Goal: Book appointment/travel/reservation

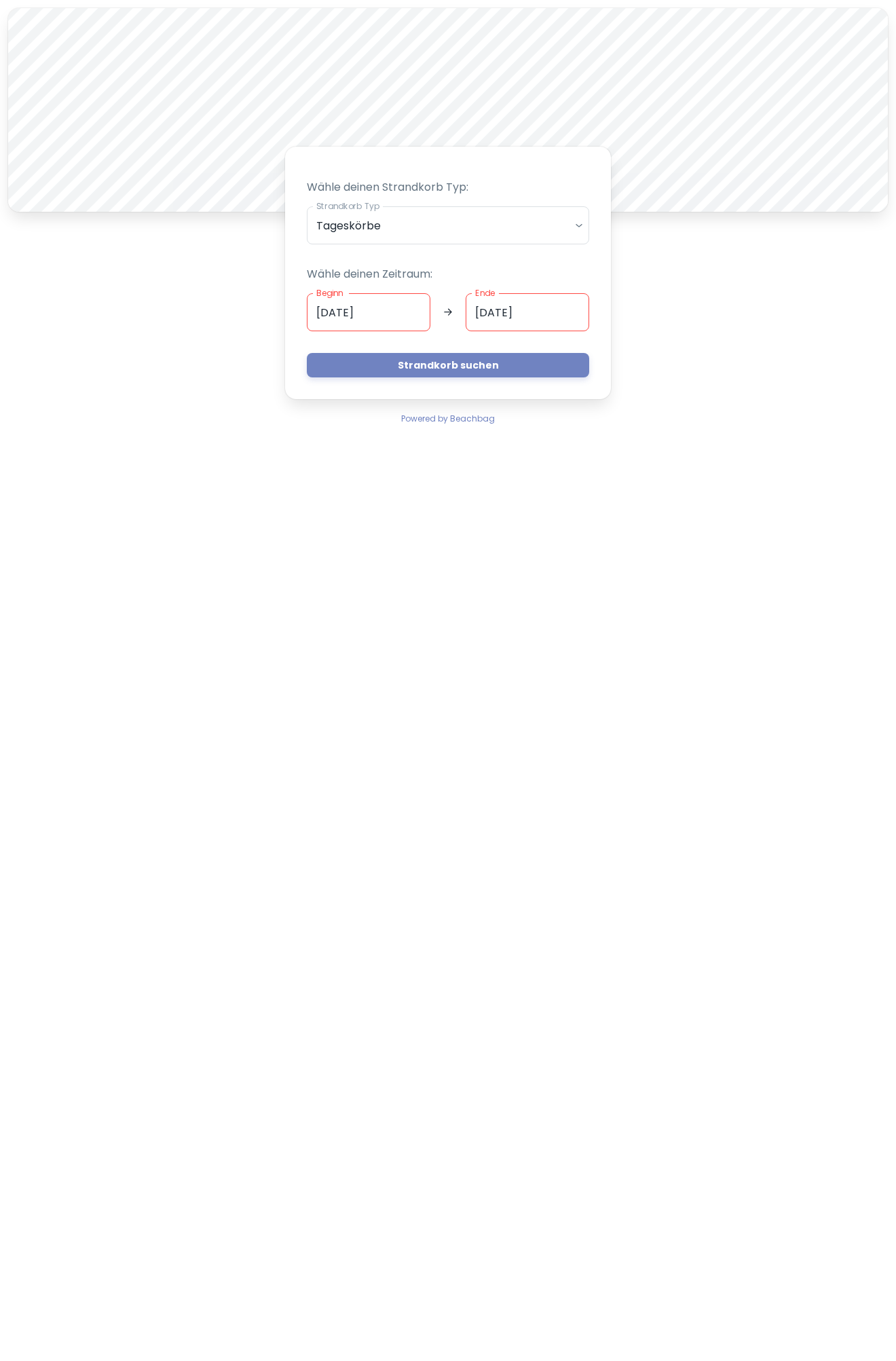
click at [388, 311] on input "[DATE]" at bounding box center [368, 312] width 124 height 38
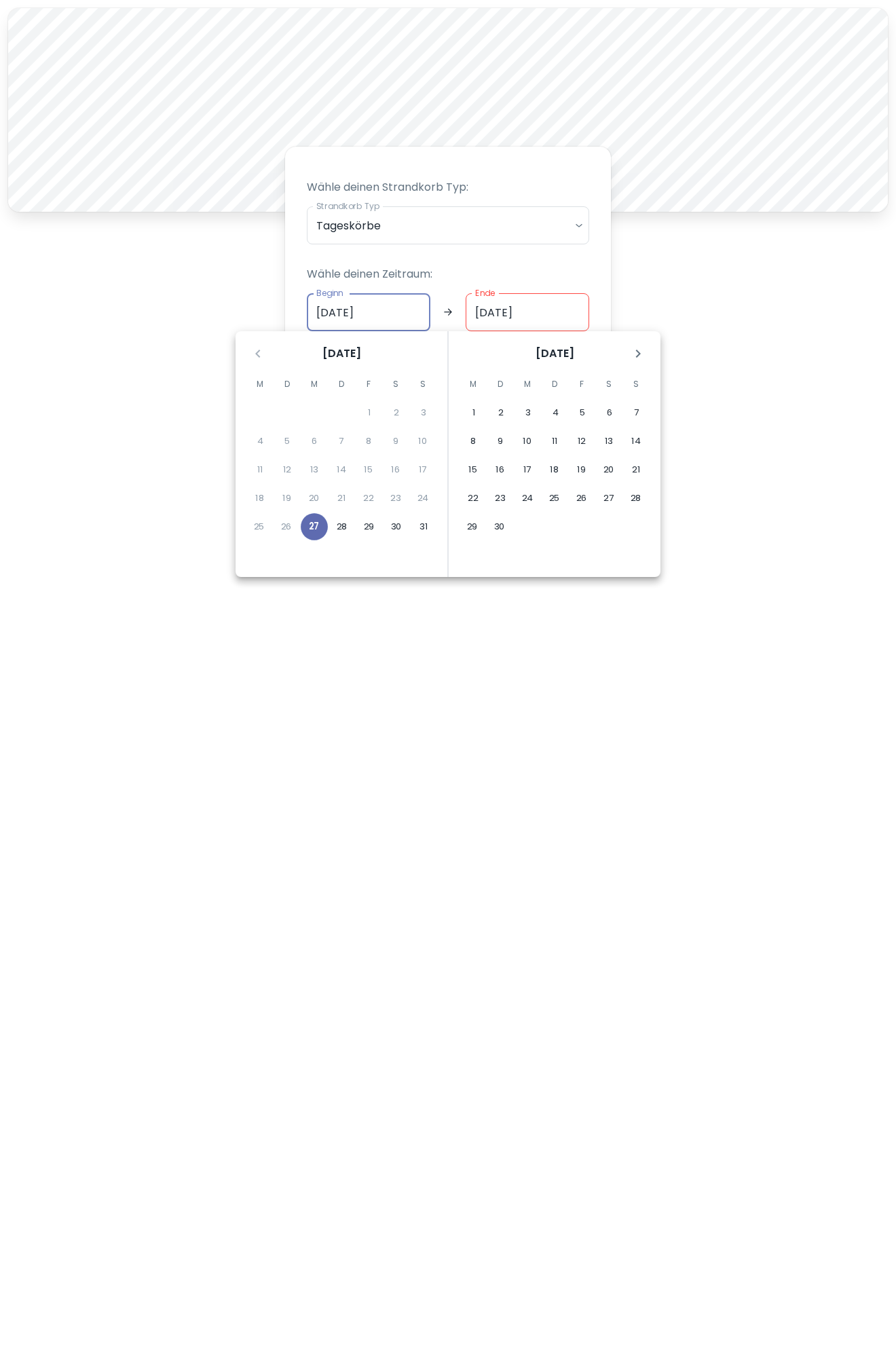
click at [326, 531] on button "27" at bounding box center [314, 527] width 27 height 27
click at [560, 320] on input "[DATE]" at bounding box center [527, 312] width 124 height 38
click at [317, 528] on button "27" at bounding box center [314, 527] width 27 height 27
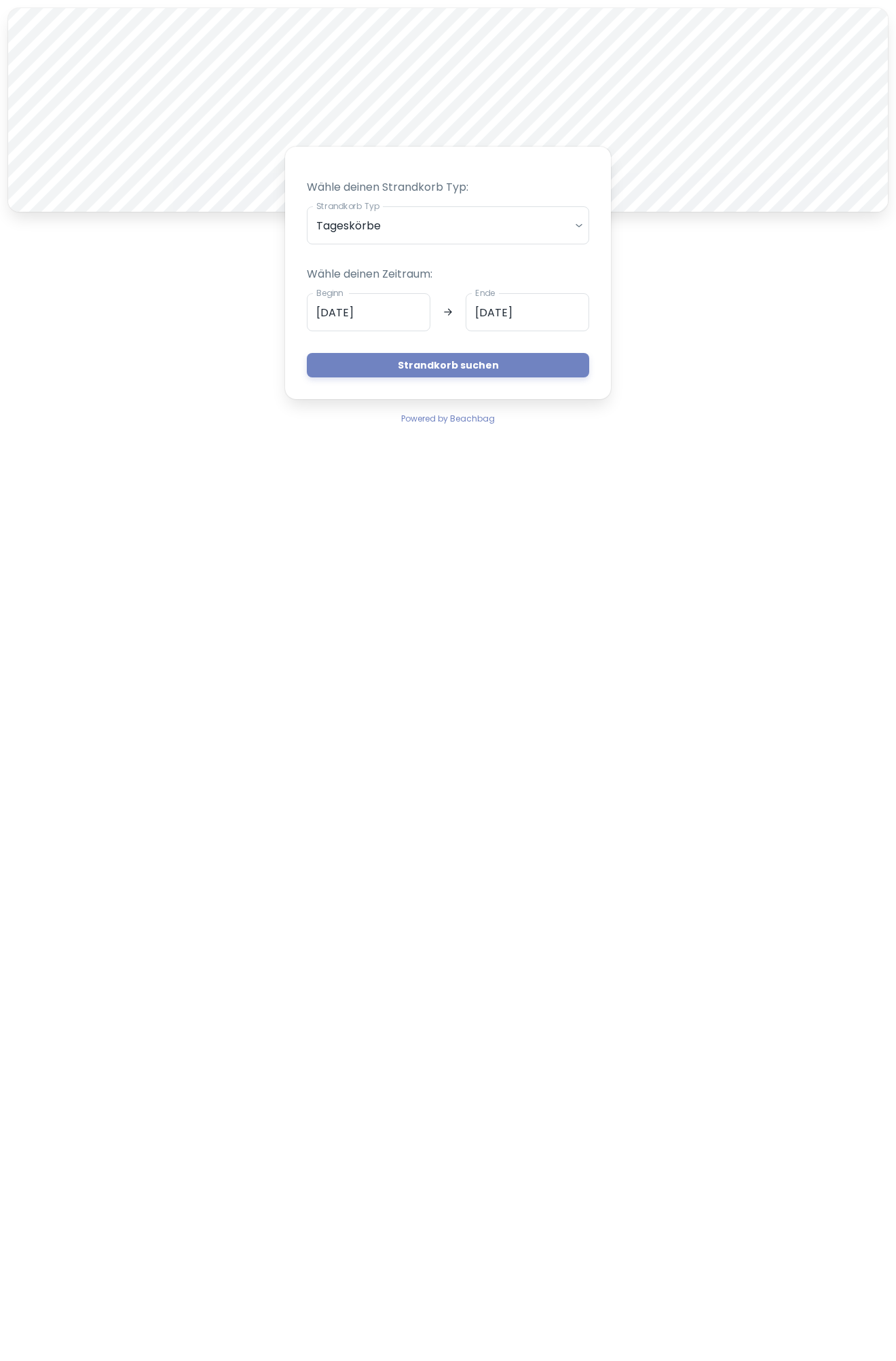
click at [878, 380] on div "A Wähle deinen Strandkorb Typ: Strandkorb Typ Tageskörbe daily Strandkorb Typ W…" at bounding box center [448, 217] width 896 height 434
click at [504, 362] on button "Strandkorb suchen" at bounding box center [448, 365] width 282 height 25
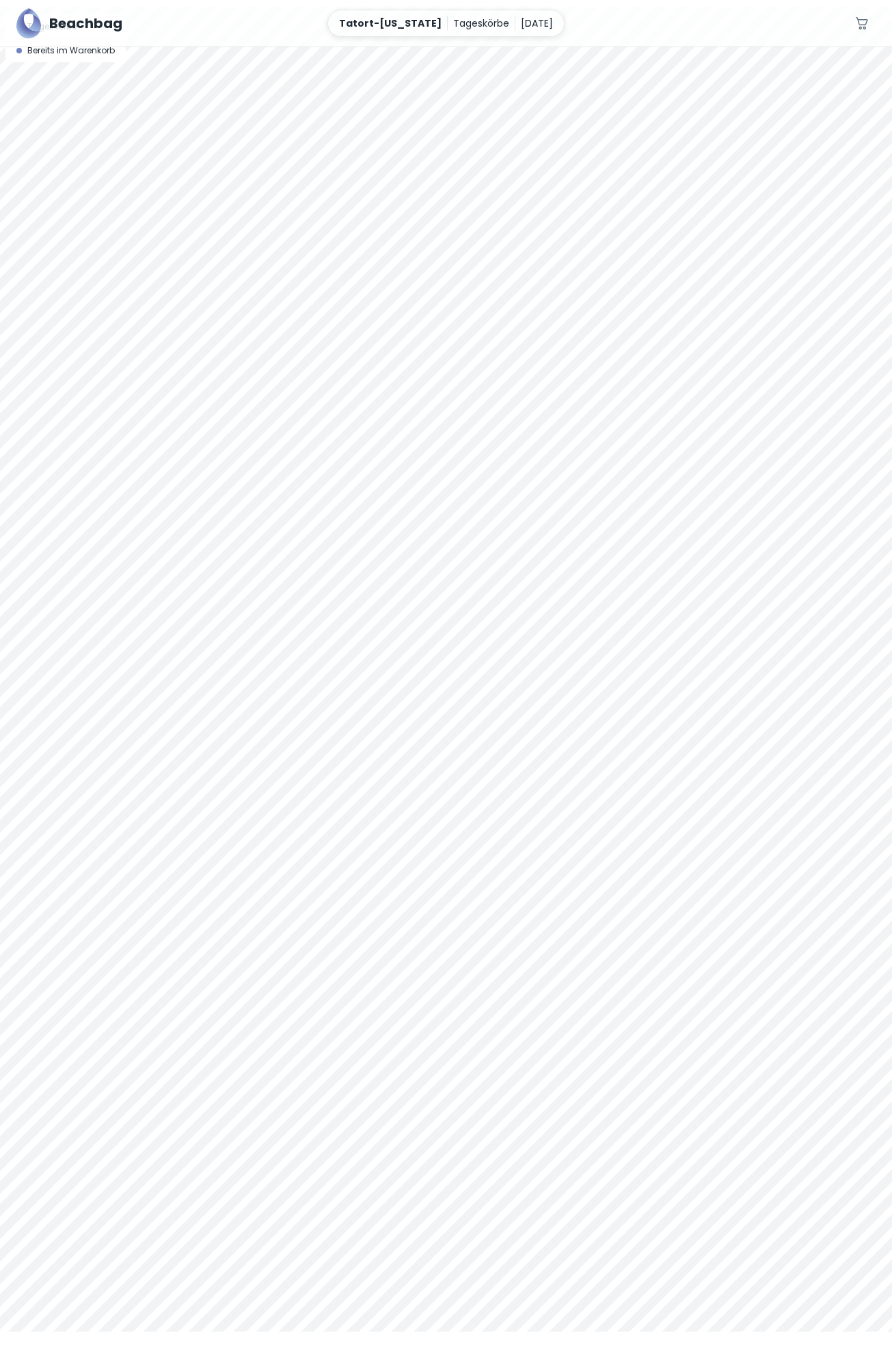
scroll to position [60, 0]
drag, startPoint x: 500, startPoint y: 402, endPoint x: 326, endPoint y: 215, distance: 255.4
click at [323, 215] on div at bounding box center [446, 650] width 892 height 1325
drag, startPoint x: 565, startPoint y: 308, endPoint x: 568, endPoint y: 229, distance: 79.1
click at [569, 209] on div at bounding box center [446, 650] width 892 height 1325
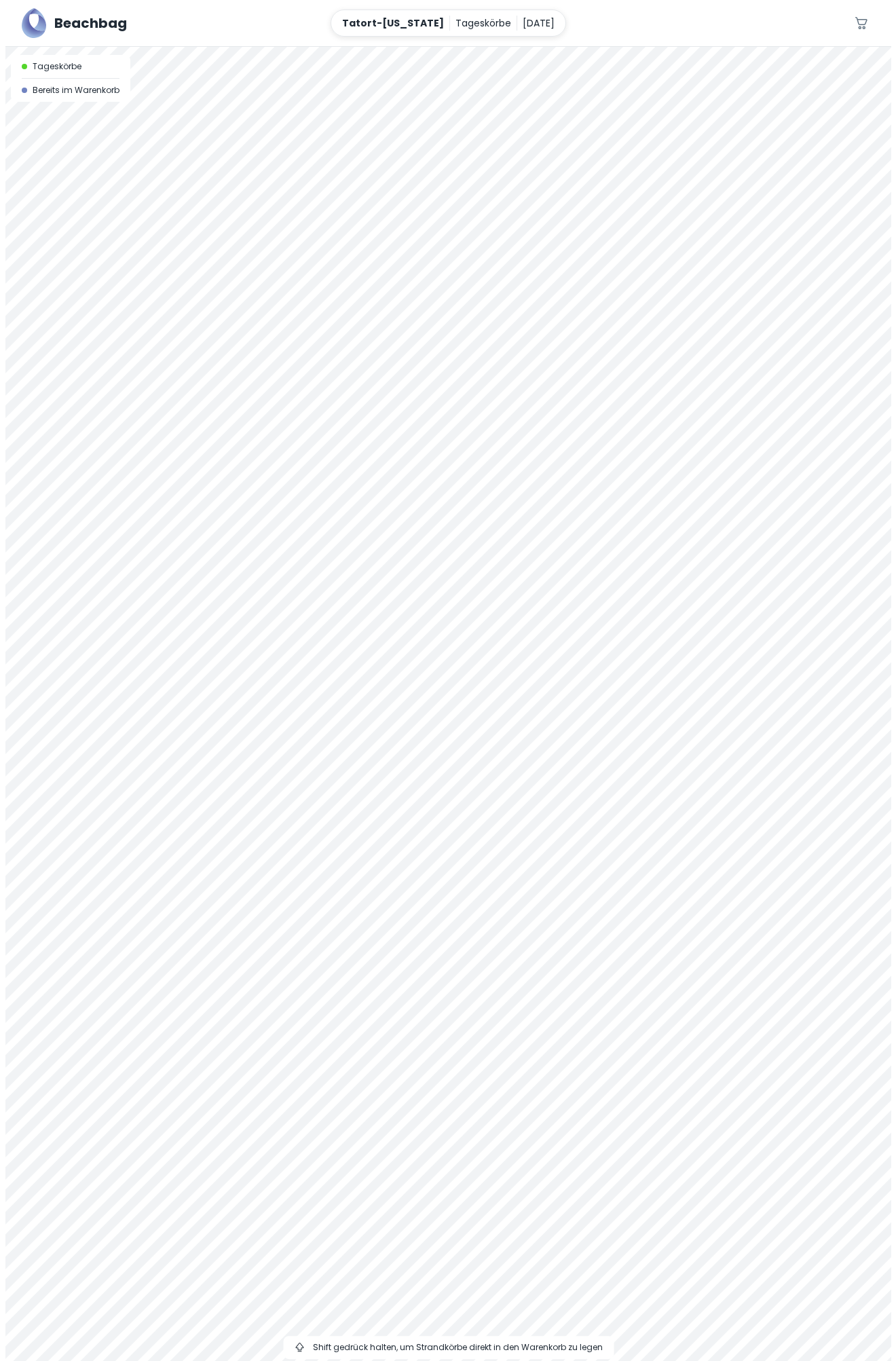
scroll to position [0, 0]
click at [565, 47] on div at bounding box center [448, 47] width 896 height 0
